Goal: Information Seeking & Learning: Find specific fact

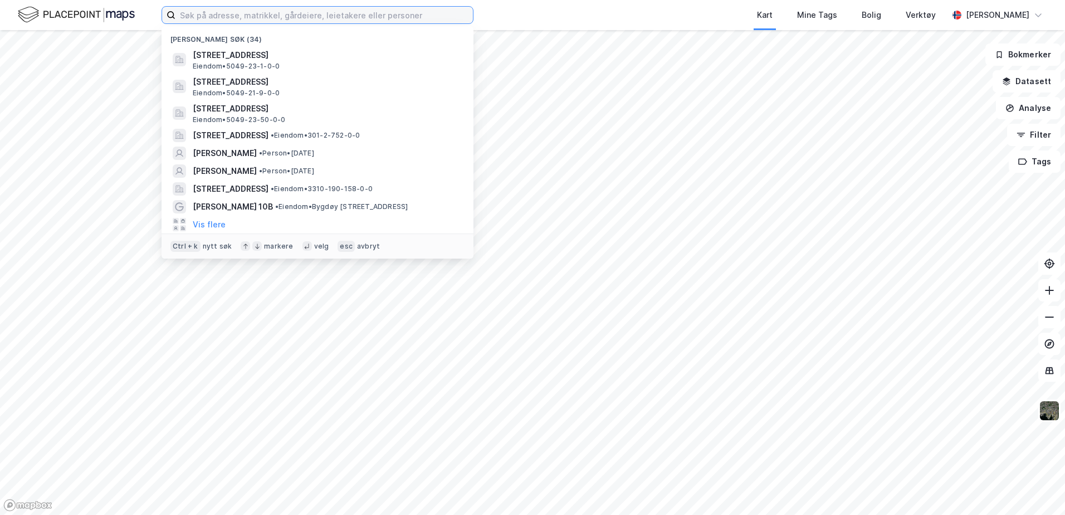
click at [357, 18] on input at bounding box center [323, 15] width 297 height 17
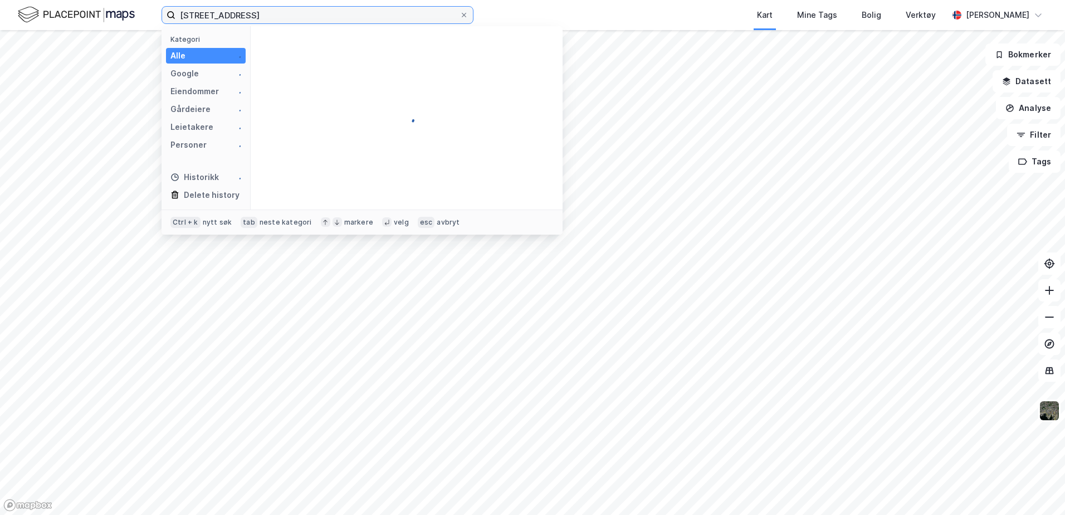
type input "[STREET_ADDRESS]"
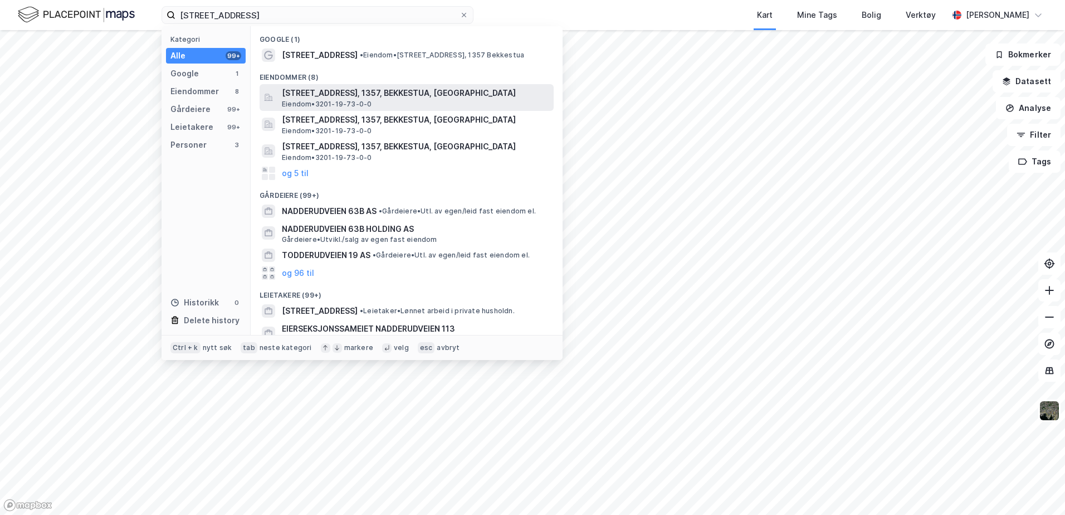
click at [311, 92] on span "[STREET_ADDRESS], 1357, BEKKESTUA, [GEOGRAPHIC_DATA]" at bounding box center [415, 92] width 267 height 13
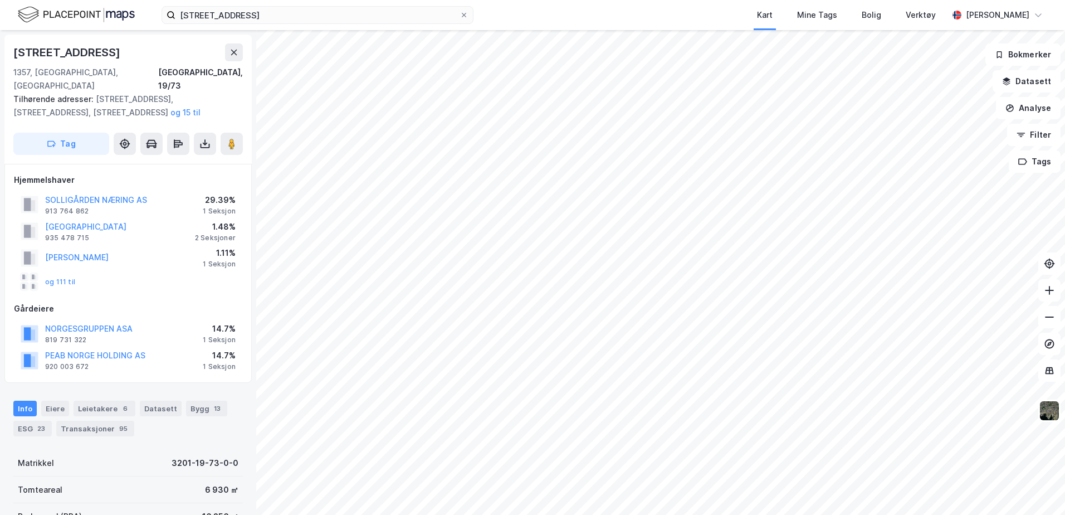
click at [248, 298] on div "[STREET_ADDRESS] 1357, [GEOGRAPHIC_DATA], [GEOGRAPHIC_DATA], 19/73 Tilhørende a…" at bounding box center [532, 272] width 1065 height 484
click at [621, 0] on html "nadderudveien 1 Kart Mine Tags Bolig Verktøy [PERSON_NAME] [STREET_ADDRESS] 135…" at bounding box center [532, 257] width 1065 height 515
click at [0, 0] on button "og 111 til" at bounding box center [0, 0] width 0 height 0
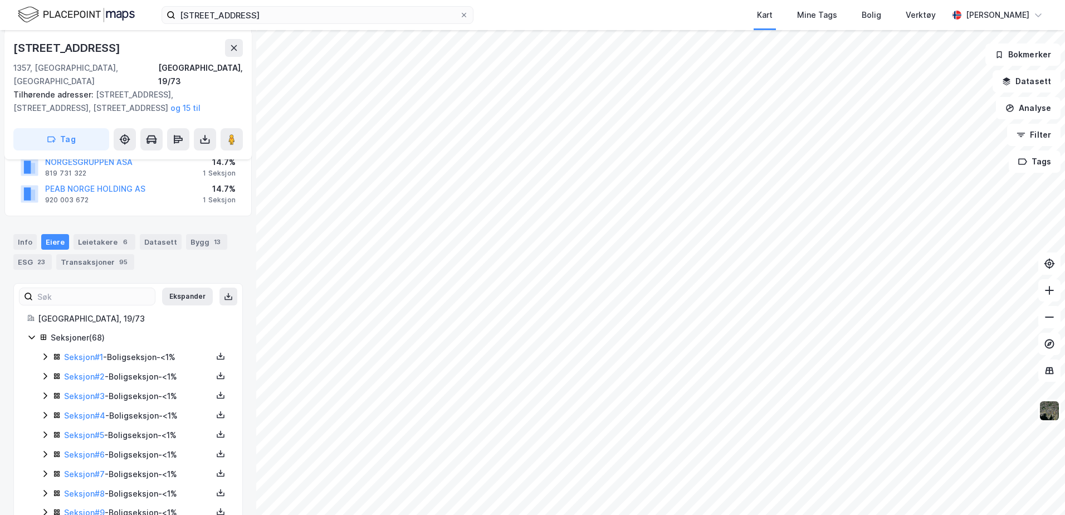
scroll to position [167, 0]
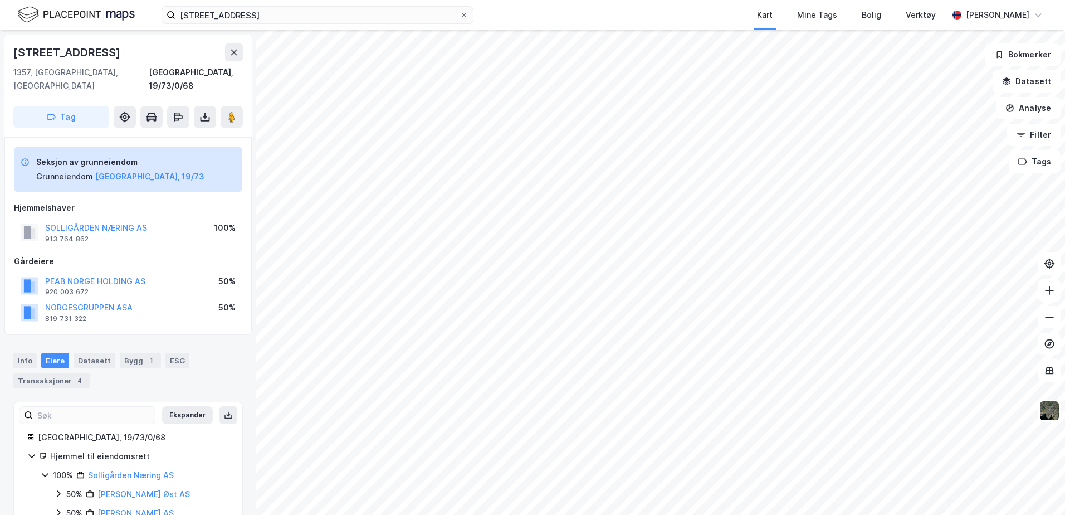
click at [233, 447] on div "[GEOGRAPHIC_DATA], 19/73/0/68 Hjemmel til eiendomsrett 100% Solligården Næring …" at bounding box center [128, 474] width 228 height 89
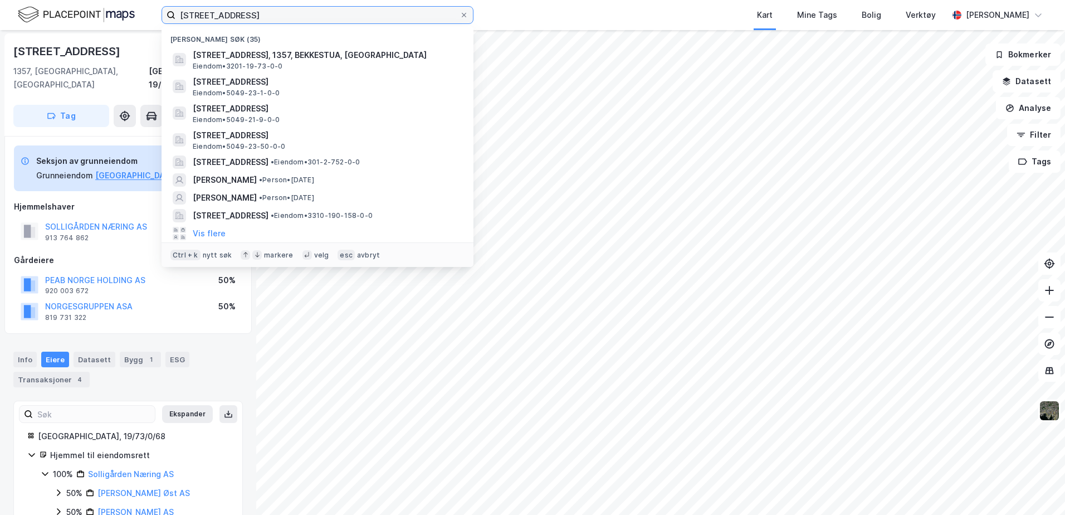
drag, startPoint x: 290, startPoint y: 20, endPoint x: 97, endPoint y: 45, distance: 193.7
click at [97, 45] on div "nadderudveien 1 Nylige søk (35) [STREET_ADDRESS], 1357, BEKKESTUA, BÆRUM Eiendo…" at bounding box center [532, 257] width 1065 height 515
click at [232, 20] on input at bounding box center [323, 15] width 297 height 17
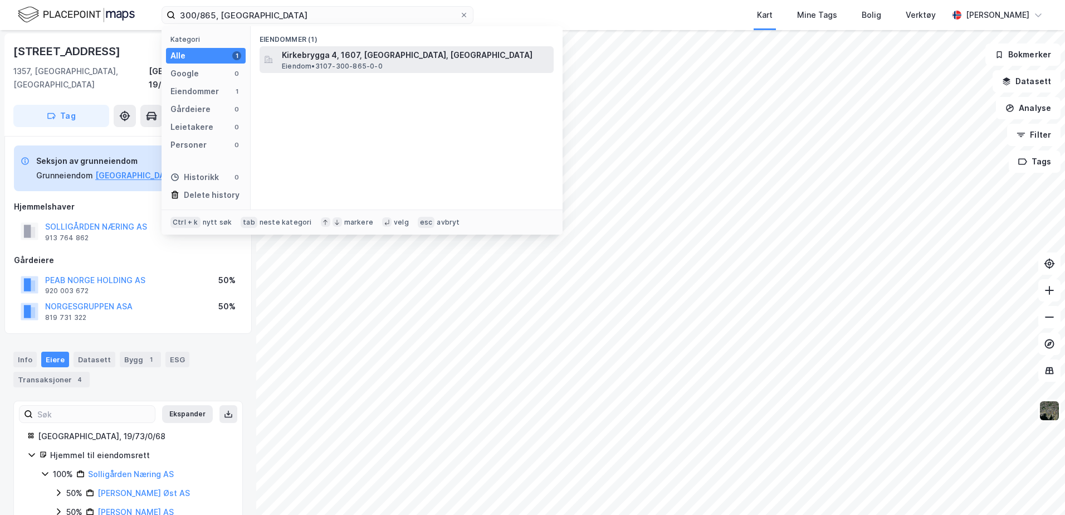
click at [322, 60] on span "Kirkebrygga 4, 1607, [GEOGRAPHIC_DATA], [GEOGRAPHIC_DATA]" at bounding box center [415, 54] width 267 height 13
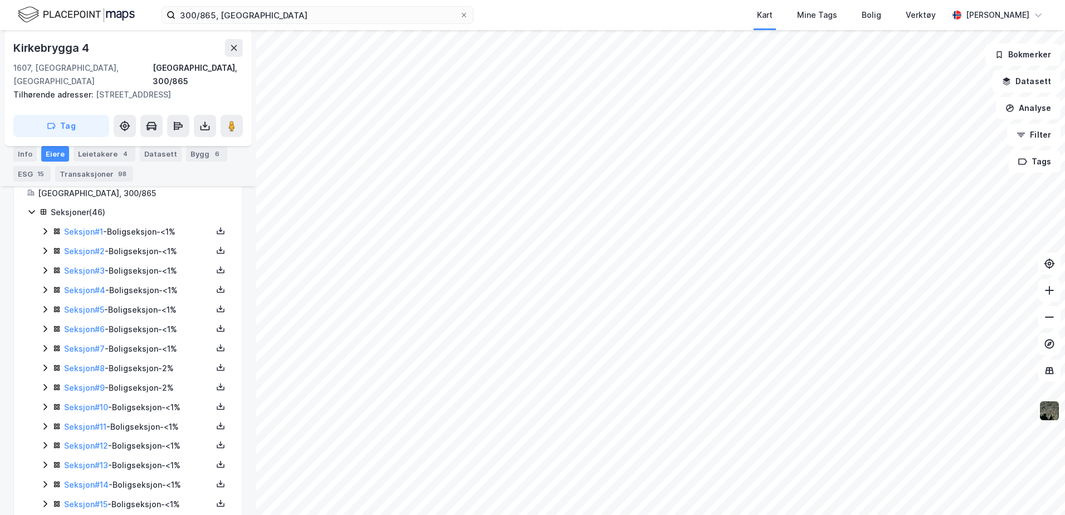
scroll to position [278, 0]
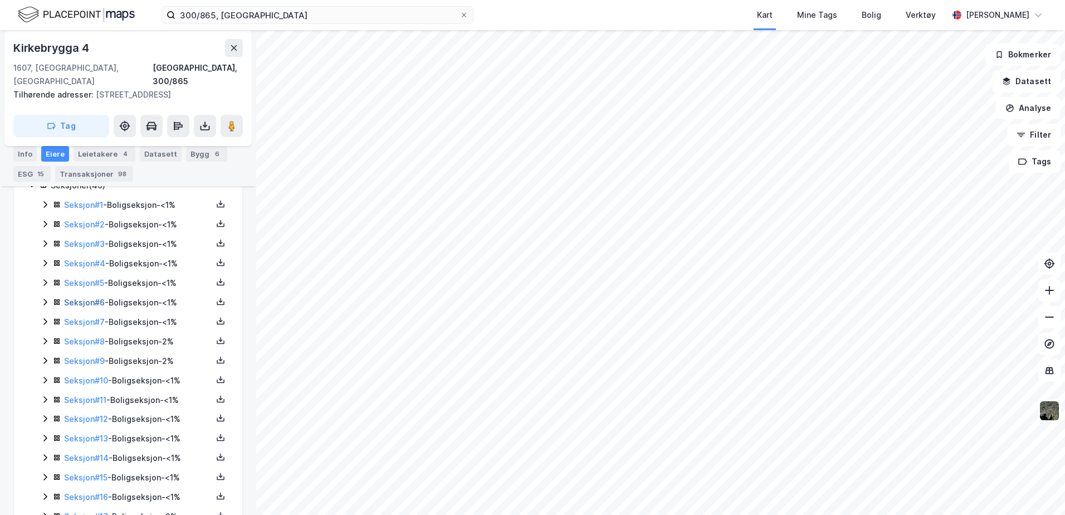
click at [75, 297] on link "Seksjon # 6" at bounding box center [84, 301] width 41 height 9
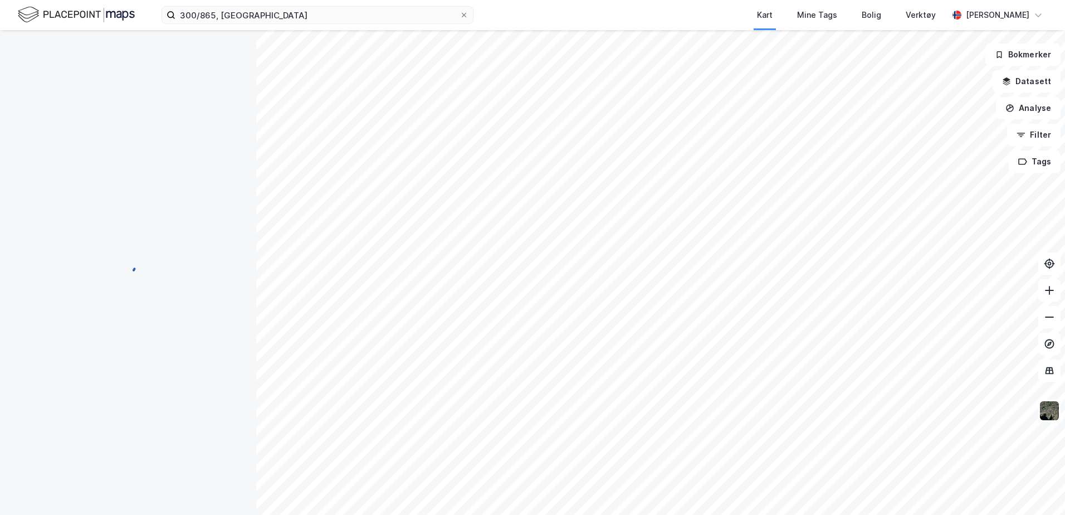
scroll to position [126, 0]
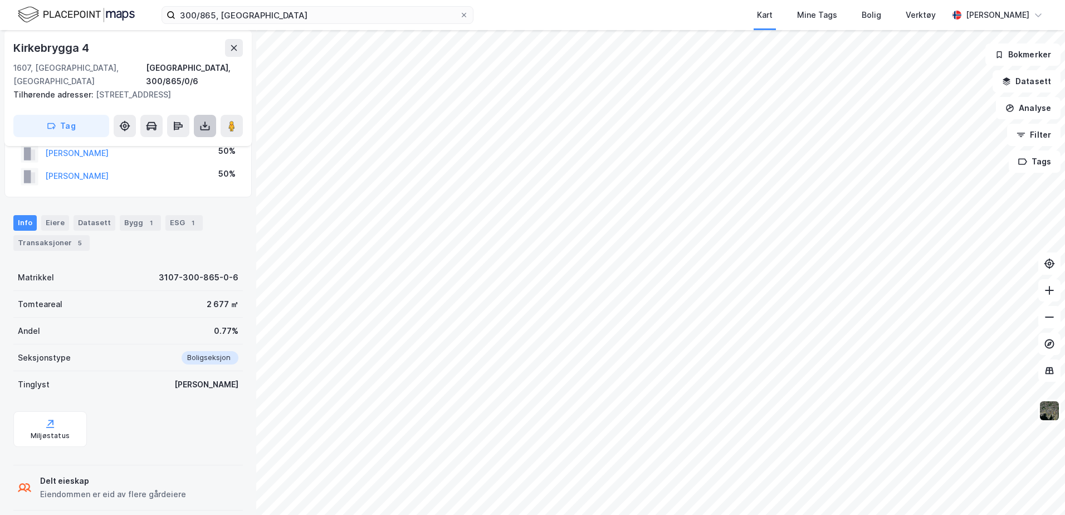
click at [208, 120] on icon at bounding box center [204, 125] width 11 height 11
click at [180, 144] on div "Last ned grunnbok" at bounding box center [149, 148] width 65 height 9
click at [443, 0] on html "300/865, fredrikstad Kart Mine Tags Bolig Verktøy [PERSON_NAME] Kirkebrygga 4 S…" at bounding box center [532, 257] width 1065 height 515
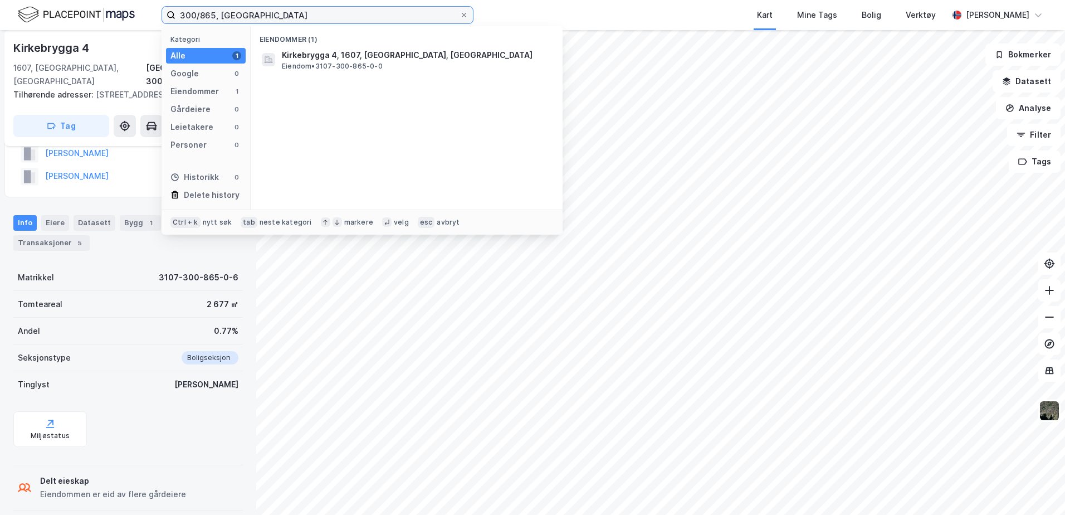
drag, startPoint x: 297, startPoint y: 14, endPoint x: 136, endPoint y: 26, distance: 161.3
click at [136, 26] on div "300/865, fredrikstad Kategori Alle 1 Google 0 Eiendommer 1 Gårdeiere 0 Leietake…" at bounding box center [532, 15] width 1065 height 30
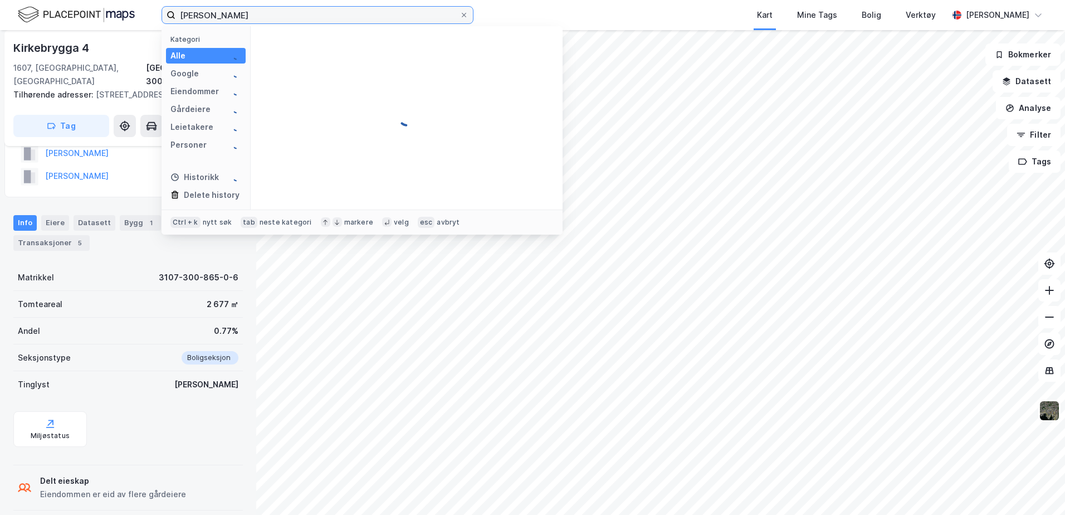
type input "[PERSON_NAME]"
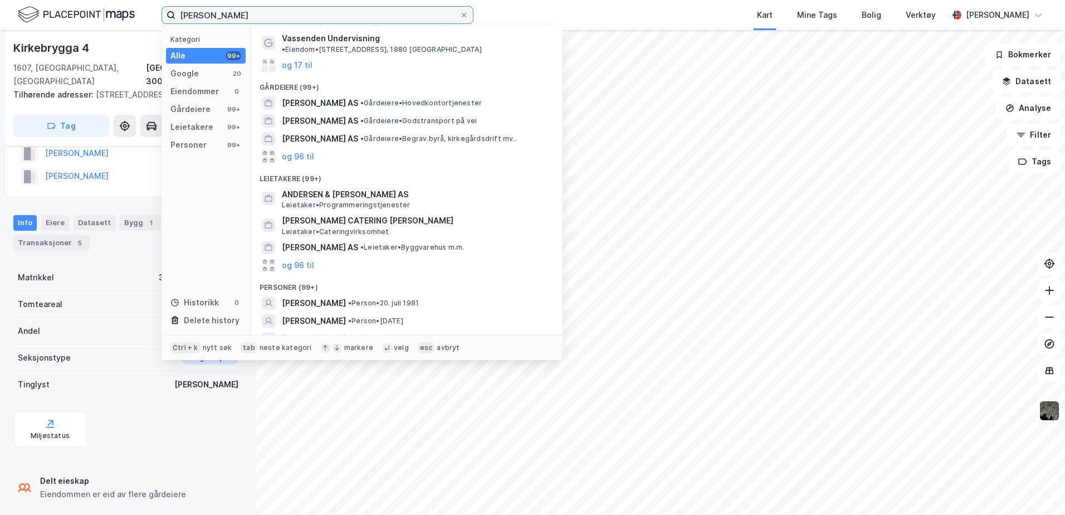
scroll to position [75, 0]
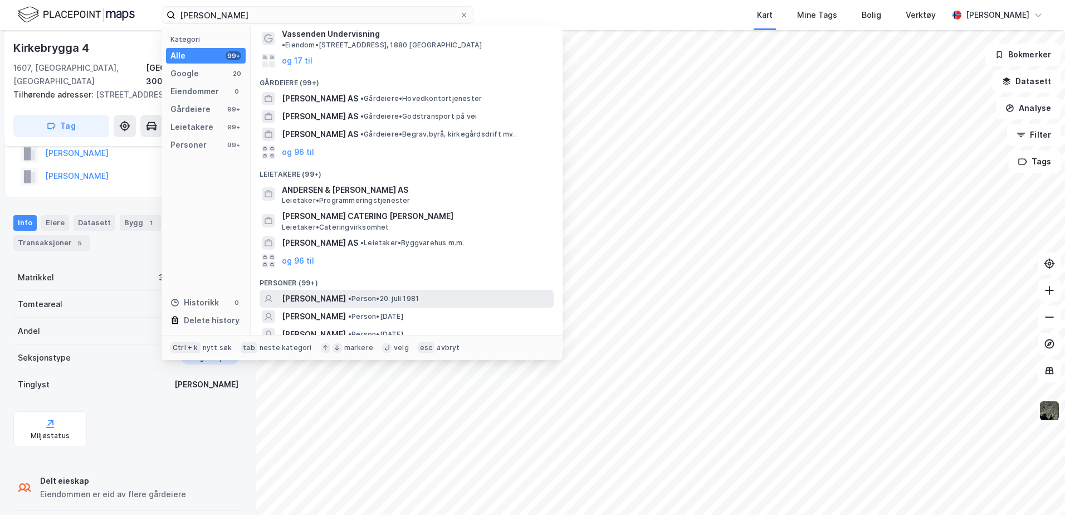
click at [346, 292] on span "[PERSON_NAME]" at bounding box center [314, 298] width 64 height 13
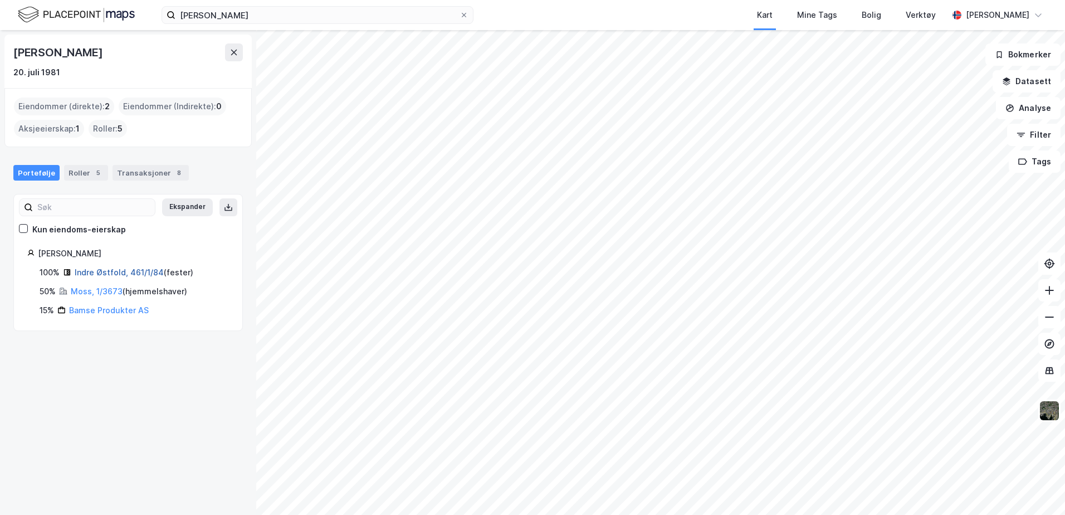
click at [97, 270] on link "Indre Østfold, 461/1/84" at bounding box center [119, 271] width 89 height 9
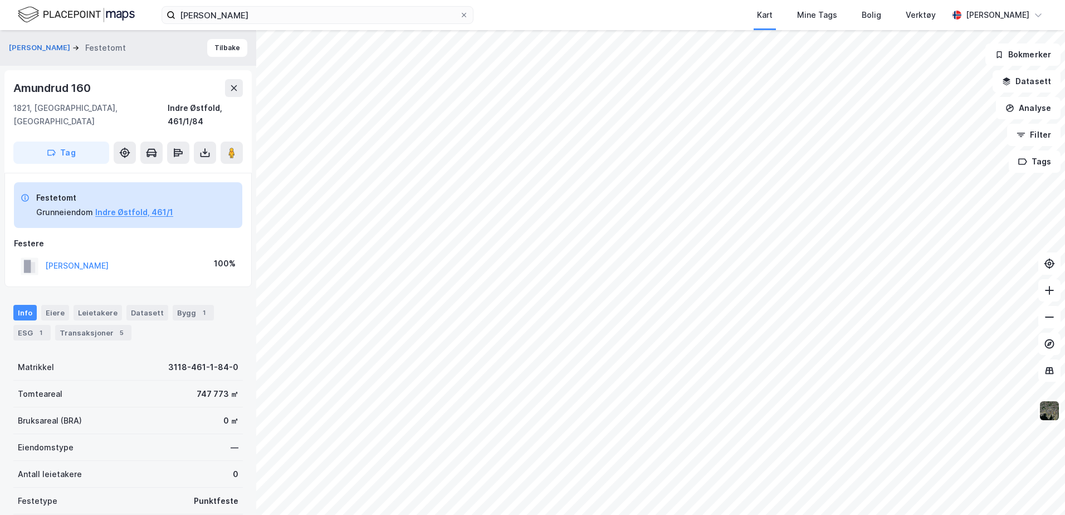
scroll to position [98, 0]
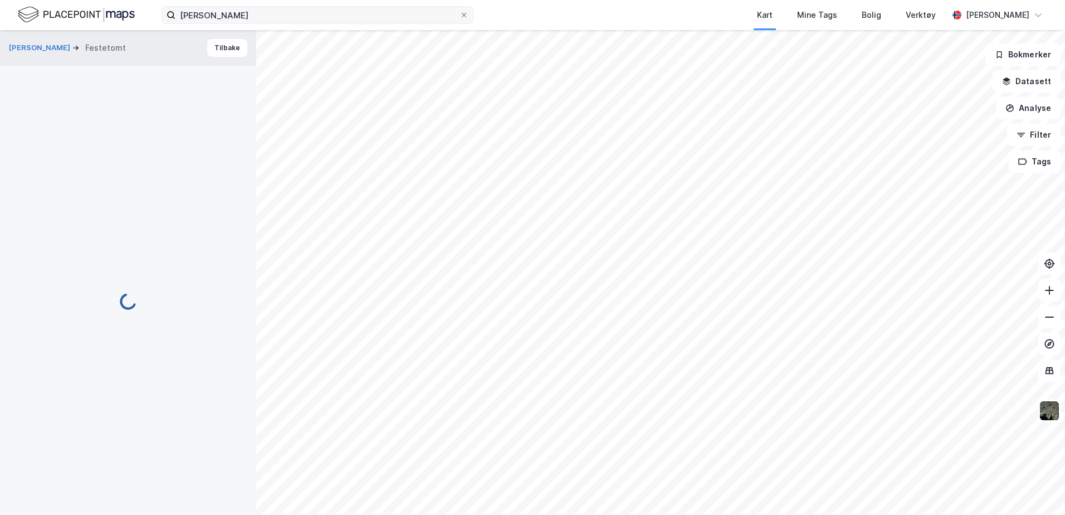
scroll to position [98, 0]
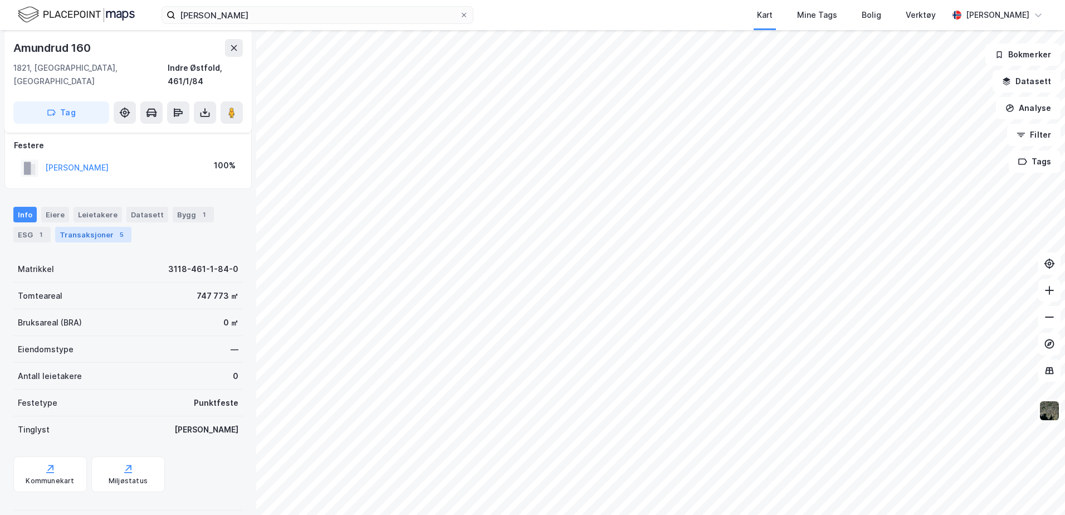
click at [68, 227] on div "Transaksjoner 5" at bounding box center [93, 235] width 76 height 16
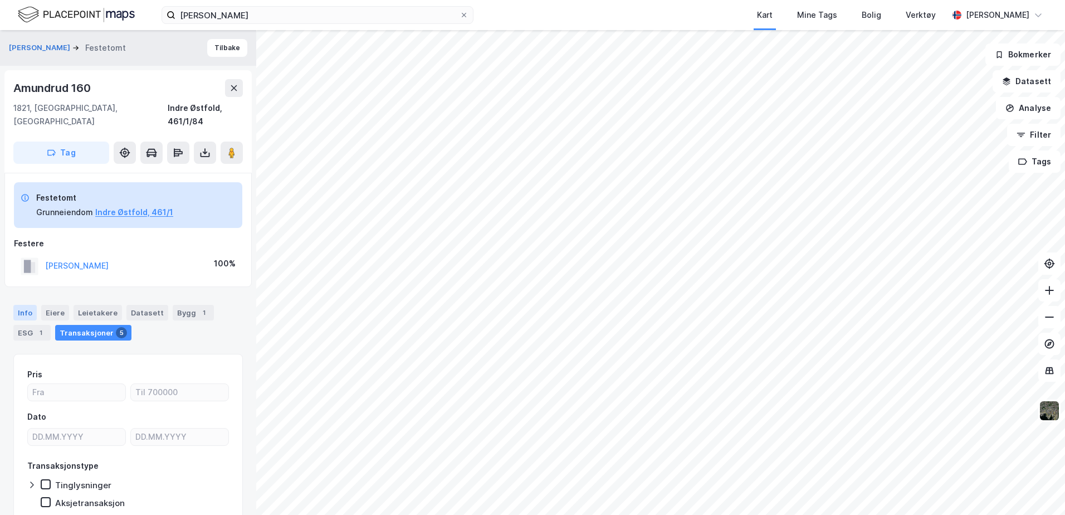
click at [28, 305] on div "Info" at bounding box center [24, 313] width 23 height 16
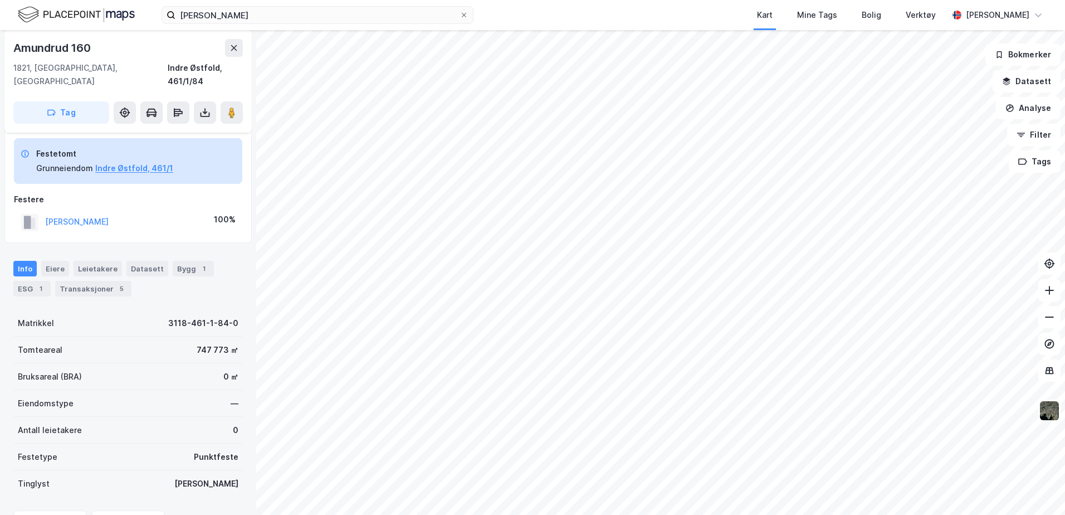
scroll to position [98, 0]
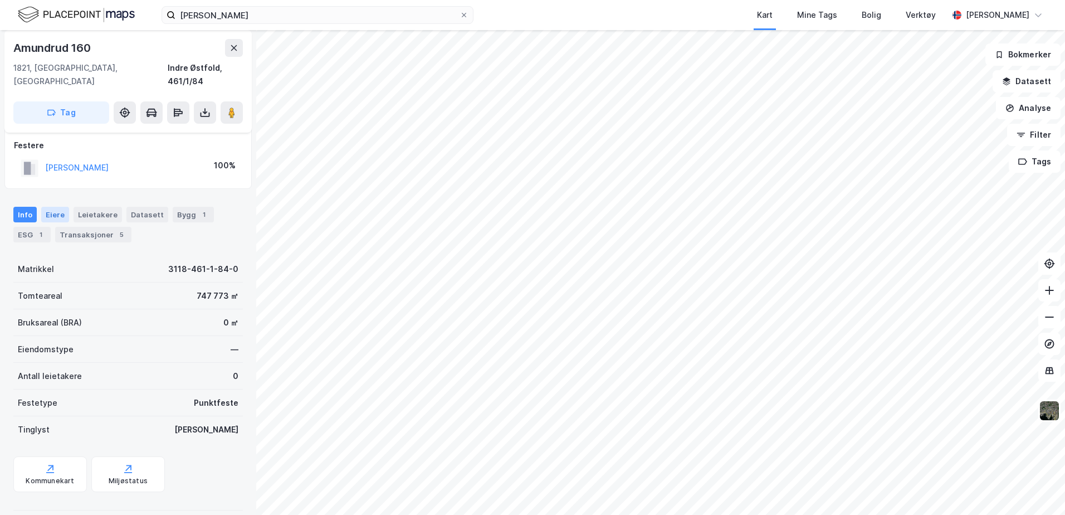
click at [65, 207] on div "Eiere" at bounding box center [55, 215] width 28 height 16
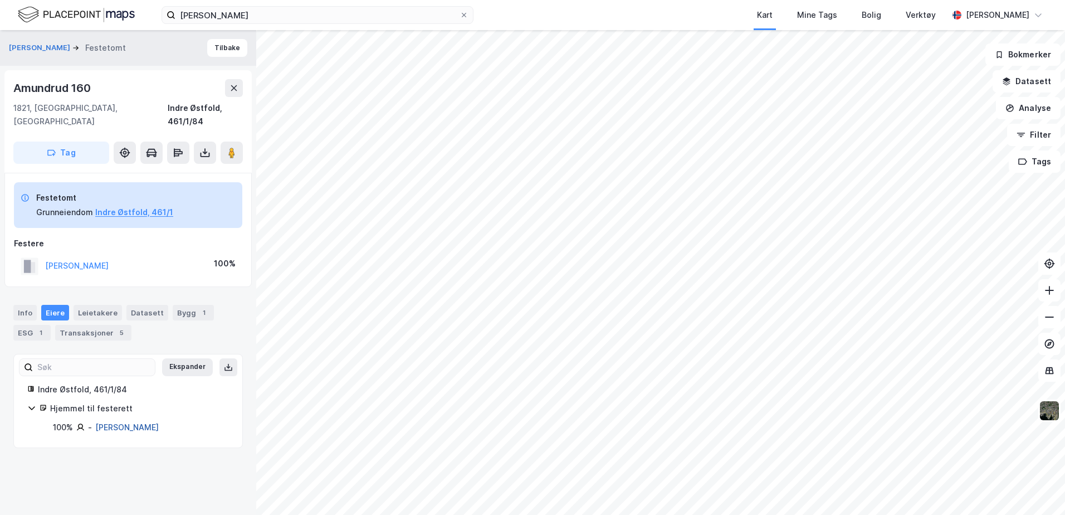
click at [134, 422] on link "[PERSON_NAME]" at bounding box center [126, 426] width 63 height 9
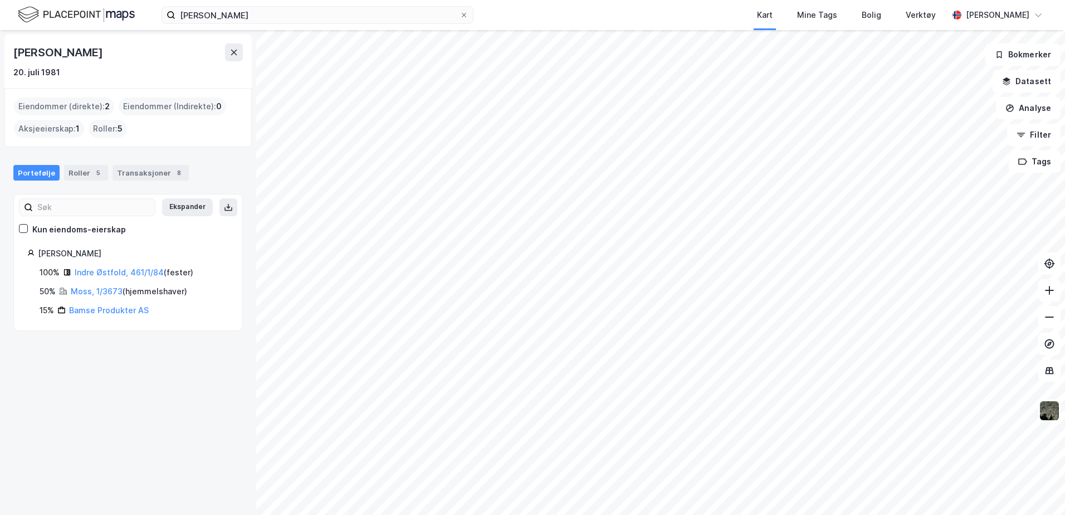
click at [109, 122] on div "Roller : 5" at bounding box center [108, 129] width 38 height 18
click at [105, 129] on div "Roller : 5" at bounding box center [108, 129] width 38 height 18
click at [75, 177] on div "Roller 5" at bounding box center [86, 173] width 44 height 16
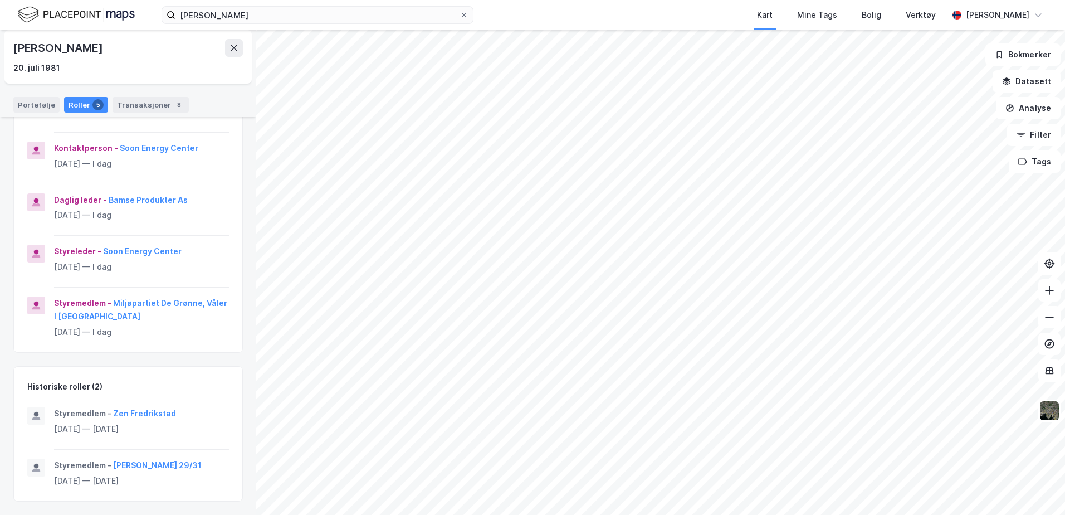
scroll to position [158, 0]
click at [0, 0] on button "[PERSON_NAME] 29/31" at bounding box center [0, 0] width 0 height 0
